Goal: Register for event/course

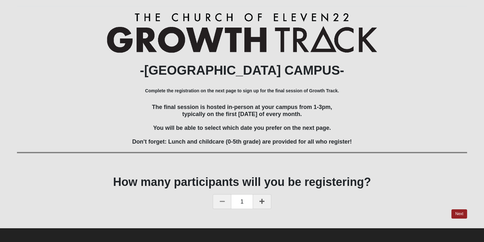
scroll to position [63, 0]
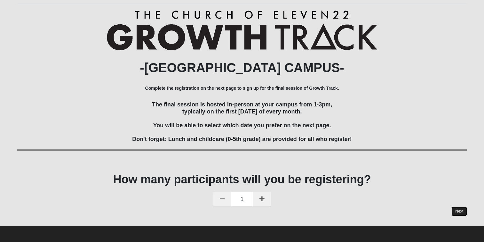
click at [461, 209] on link "Next" at bounding box center [460, 211] width 16 height 9
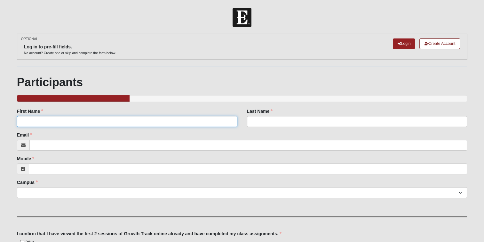
click at [123, 123] on input "First Name" at bounding box center [127, 121] width 221 height 11
type input "[PERSON_NAME]"
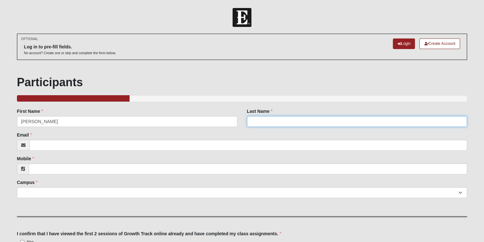
type input "[PERSON_NAME]"
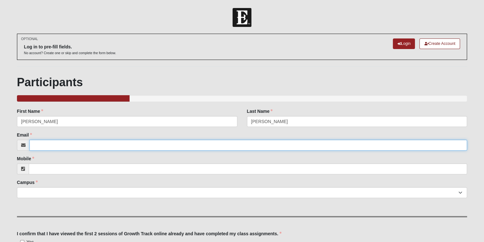
type input "[PERSON_NAME][EMAIL_ADDRESS][DOMAIN_NAME]"
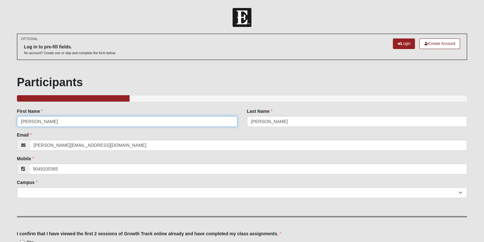
type input "[PHONE_NUMBER]"
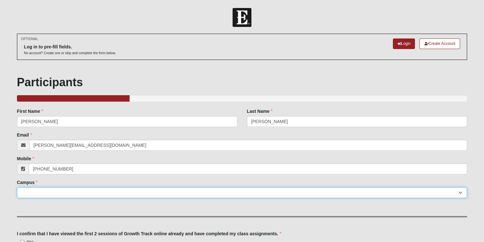
click at [84, 193] on select "[GEOGRAPHIC_DATA] [GEOGRAPHIC_DATA] (Coming Soon) Eleven22 Online [PERSON_NAME]…" at bounding box center [242, 192] width 450 height 11
select select "3"
click at [17, 187] on select "[GEOGRAPHIC_DATA] [GEOGRAPHIC_DATA] (Coming Soon) Eleven22 Online [PERSON_NAME]…" at bounding box center [242, 192] width 450 height 11
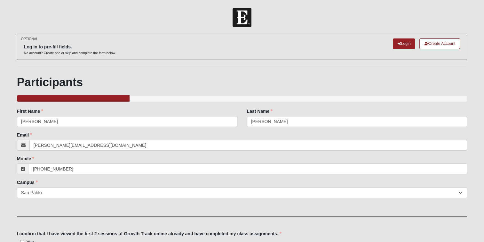
click at [188, 213] on div "Family Member to Register First Name [PERSON_NAME] First Name is required. Last…" at bounding box center [242, 211] width 450 height 206
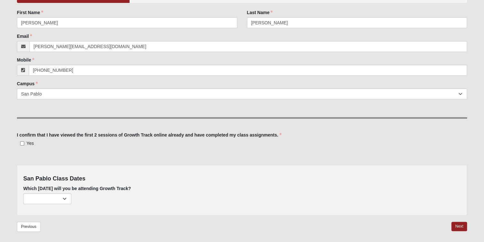
scroll to position [106, 0]
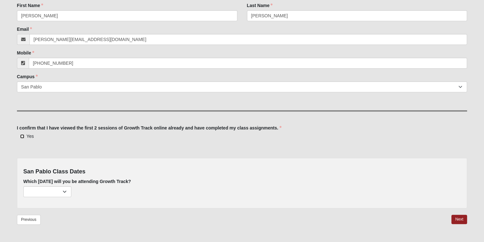
click at [22, 135] on input "Yes" at bounding box center [22, 136] width 4 height 4
checkbox input "true"
click at [65, 192] on select "[DATE] (162 remaining) [DATE] (221 remaining) [DATE] (222 remaining)" at bounding box center [47, 191] width 48 height 11
select select "715"
click at [23, 186] on select "[DATE] (162 remaining) [DATE] (221 remaining) [DATE] (222 remaining)" at bounding box center [47, 191] width 48 height 11
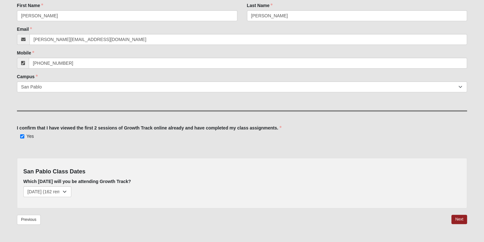
click at [83, 222] on div "Previous Next" at bounding box center [242, 224] width 450 height 19
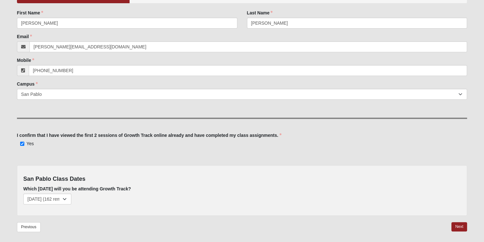
scroll to position [123, 0]
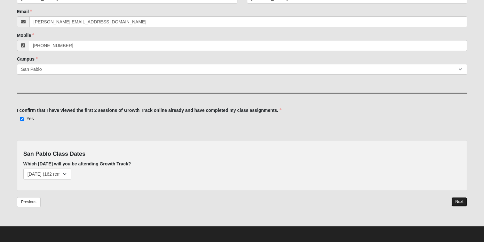
click at [462, 200] on link "Next" at bounding box center [460, 201] width 16 height 9
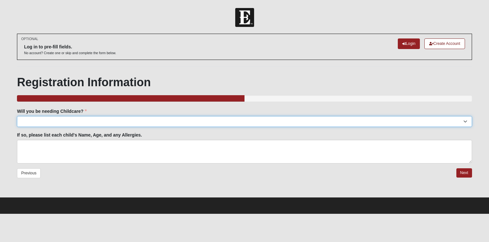
click at [221, 123] on select "Yes No" at bounding box center [244, 121] width 455 height 11
select select "No"
click at [17, 116] on select "Yes No" at bounding box center [244, 121] width 455 height 11
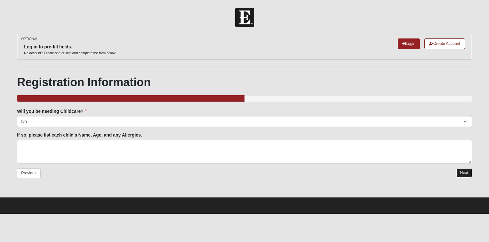
click at [469, 171] on link "Next" at bounding box center [465, 172] width 16 height 9
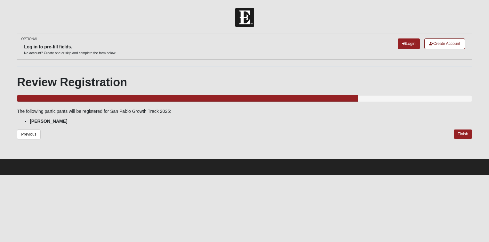
click at [460, 128] on div "Review Registration 75.000% Complete The following participants will be registe…" at bounding box center [244, 111] width 455 height 73
click at [460, 135] on link "Finish" at bounding box center [463, 133] width 18 height 9
